Goal: Transaction & Acquisition: Purchase product/service

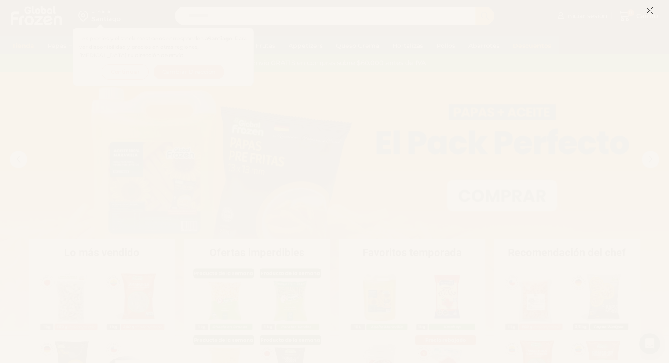
click at [646, 15] on button at bounding box center [649, 10] width 8 height 19
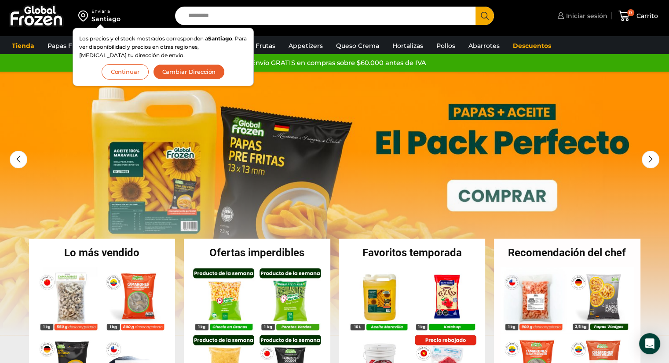
click at [591, 16] on span "Iniciar sesión" at bounding box center [586, 15] width 44 height 9
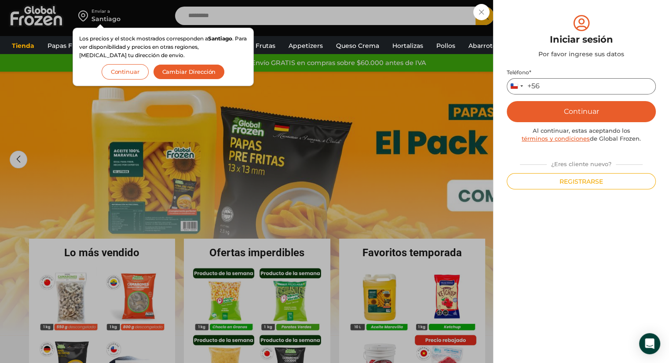
click at [557, 81] on input "Teléfono *" at bounding box center [580, 86] width 149 height 16
click at [119, 74] on button "Continuar" at bounding box center [125, 71] width 47 height 15
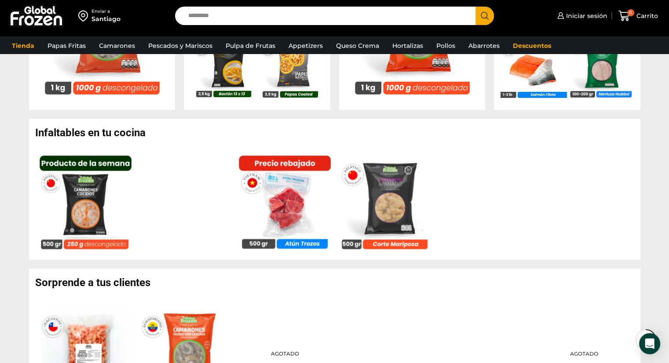
scroll to position [308, 0]
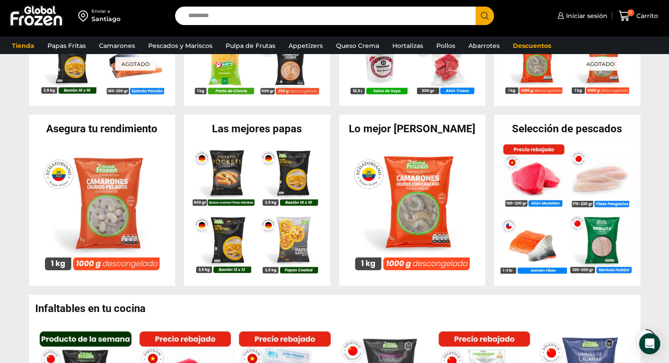
click at [274, 15] on input "Search input" at bounding box center [327, 16] width 287 height 18
type input "*******"
click at [475, 7] on button "Search" at bounding box center [484, 16] width 18 height 18
